Goal: Navigation & Orientation: Find specific page/section

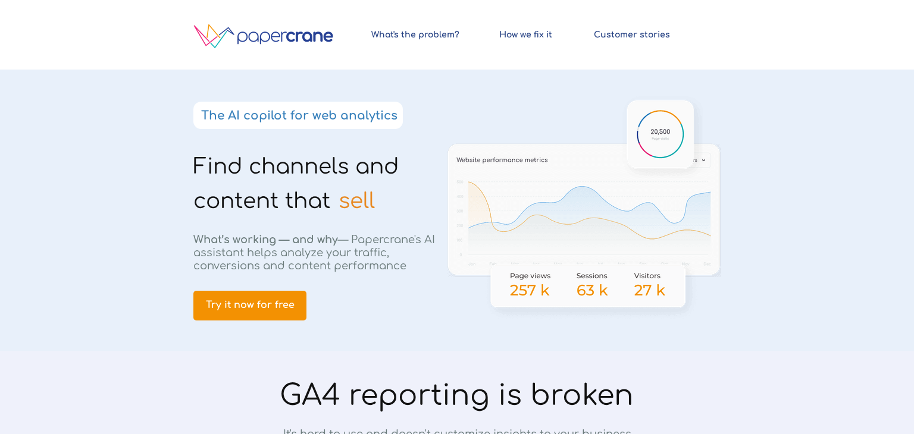
scroll to position [2422, 0]
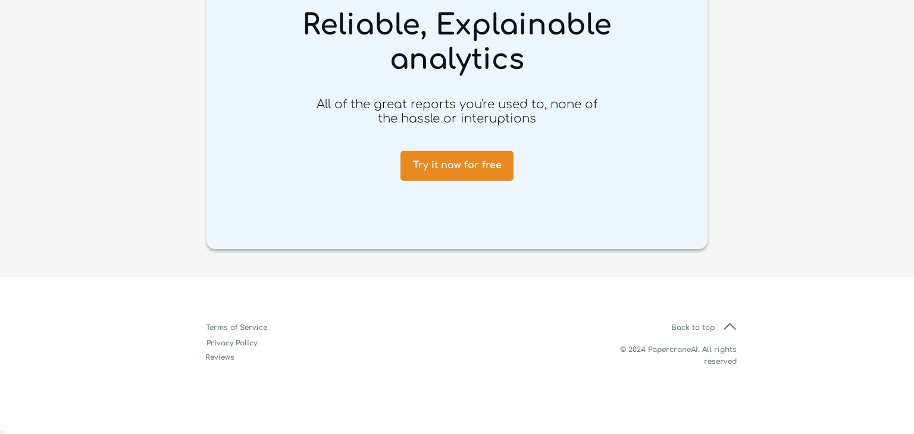
click at [734, 330] on div at bounding box center [456, 350] width 559 height 146
click at [729, 320] on div at bounding box center [456, 350] width 559 height 146
click at [725, 327] on img at bounding box center [729, 326] width 12 height 7
click at [214, 341] on span "Privacy Policy" at bounding box center [232, 343] width 92 height 8
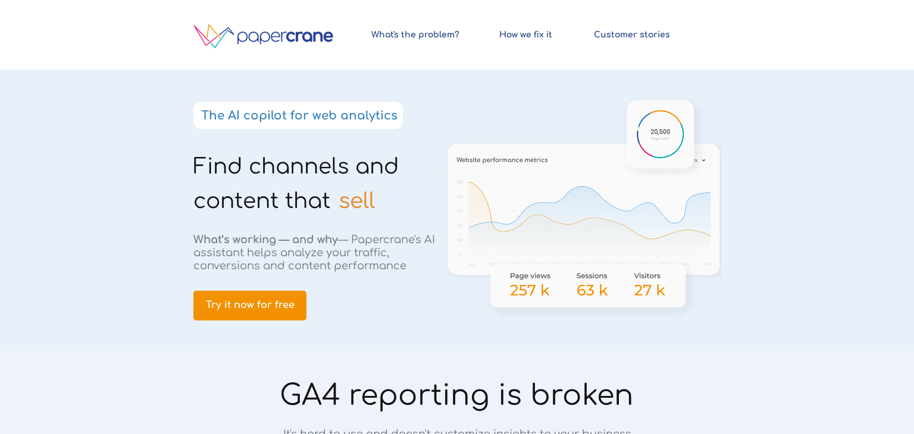
click at [221, 46] on img at bounding box center [263, 36] width 172 height 55
click at [224, 43] on img at bounding box center [263, 36] width 172 height 55
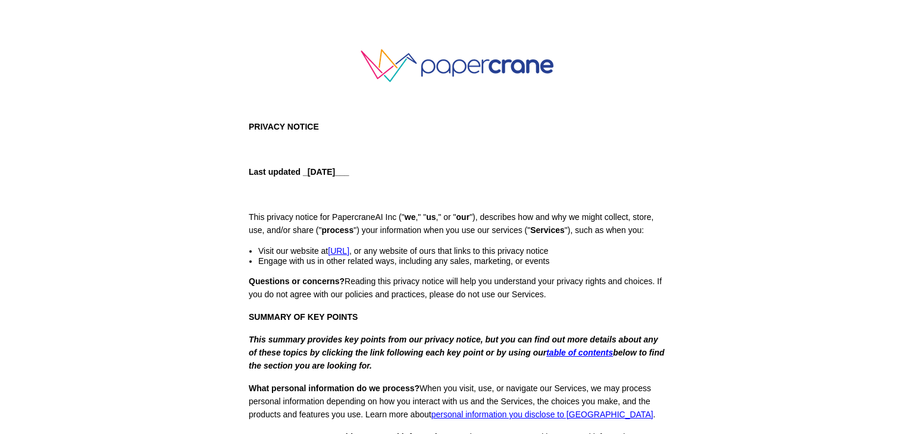
click at [428, 61] on img at bounding box center [457, 66] width 238 height 76
